Goal: Information Seeking & Learning: Learn about a topic

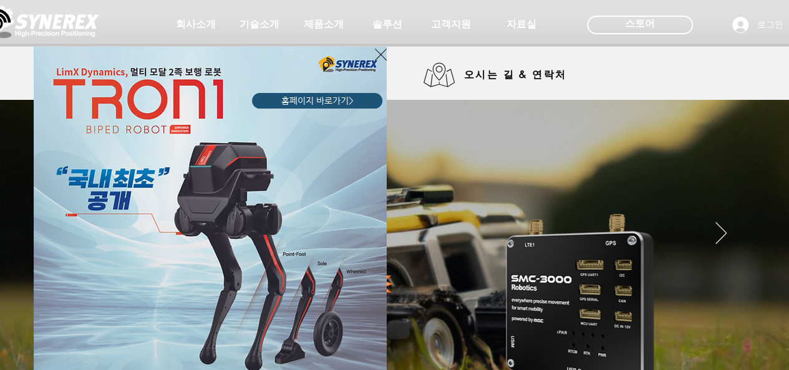
click at [327, 23] on div "LimX Dinamics" at bounding box center [394, 185] width 789 height 370
click at [376, 51] on icon "사이트로 돌아가기" at bounding box center [381, 55] width 12 height 12
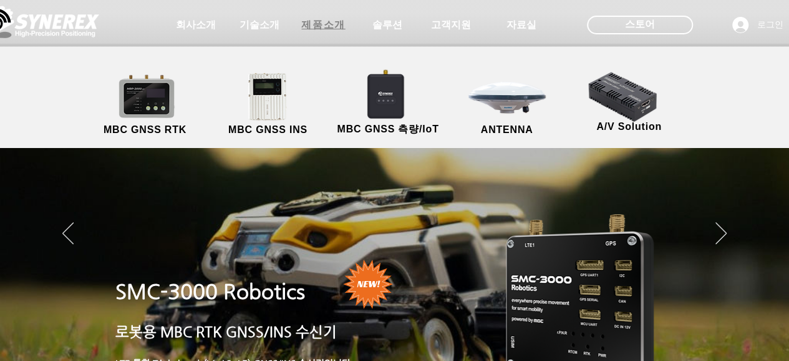
click at [318, 26] on span "제품소개" at bounding box center [323, 25] width 44 height 13
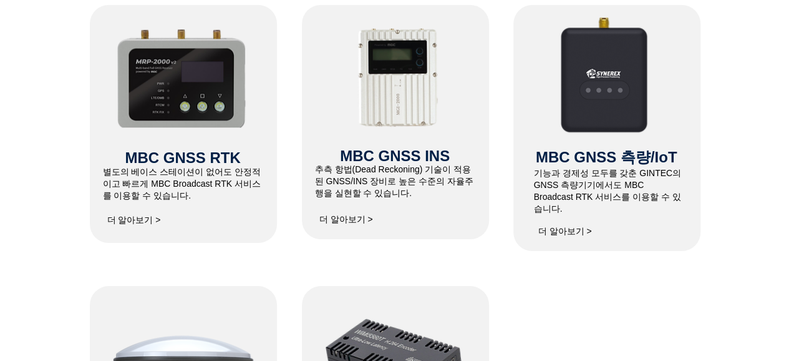
scroll to position [561, 0]
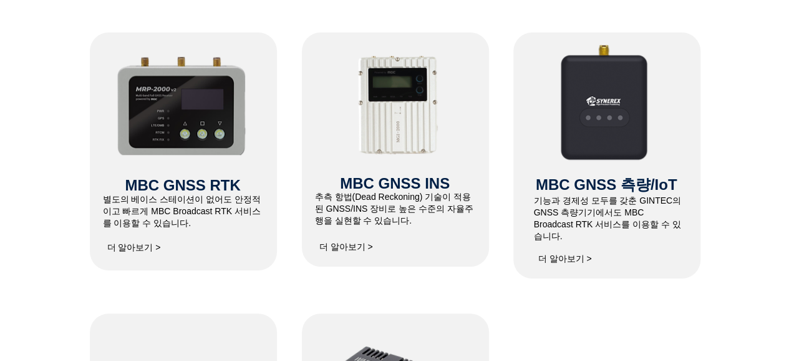
click at [232, 135] on img at bounding box center [182, 104] width 133 height 102
click at [205, 190] on span "MBC GNSS RTK" at bounding box center [182, 185] width 115 height 17
click at [125, 252] on span "더 알아보기 >" at bounding box center [134, 247] width 54 height 11
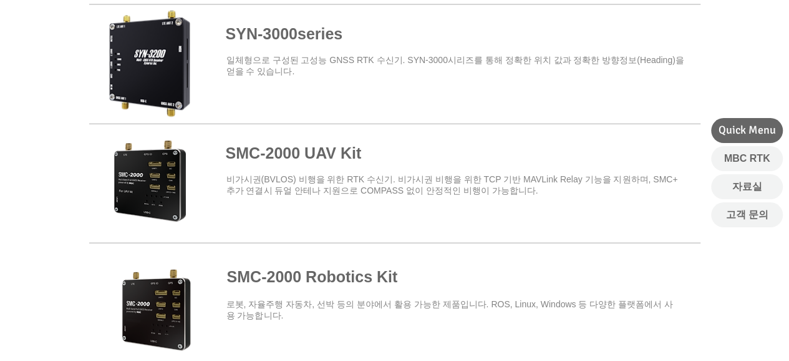
scroll to position [561, 0]
